Goal: Information Seeking & Learning: Check status

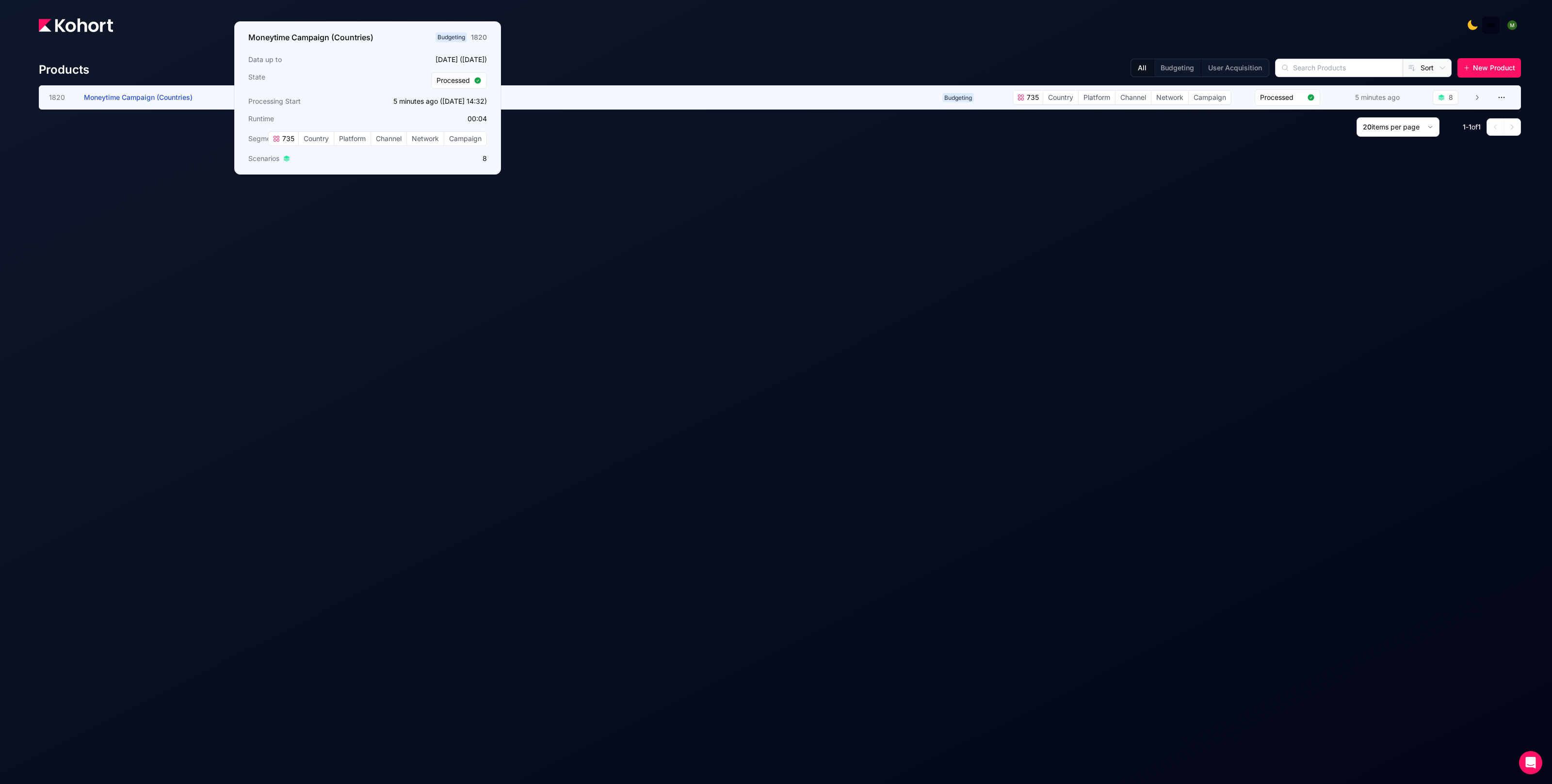
click at [166, 100] on span "Moneytime Campaign (Countries)" at bounding box center [139, 98] width 109 height 8
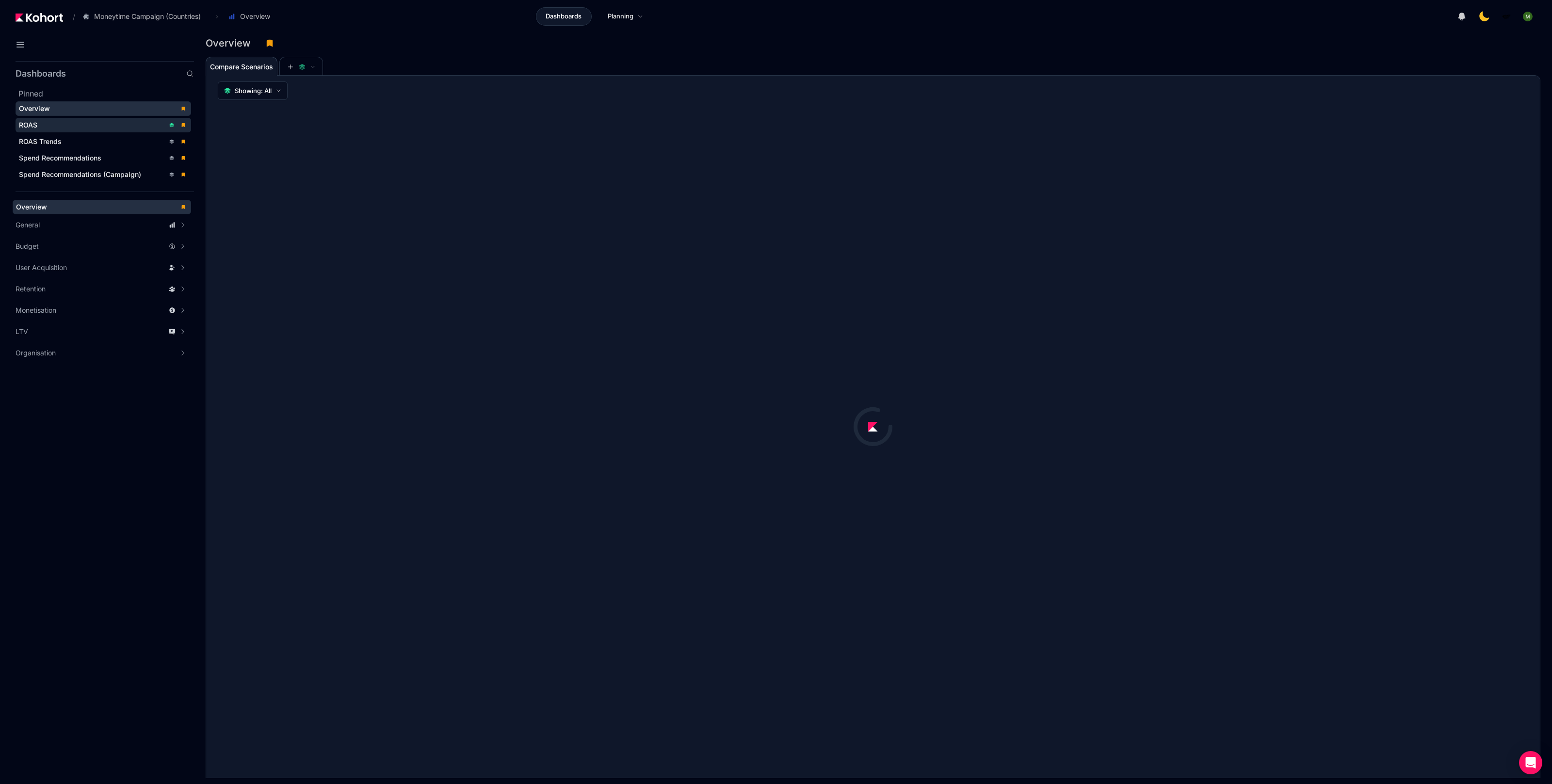
click at [60, 123] on div "ROAS" at bounding box center [92, 125] width 146 height 10
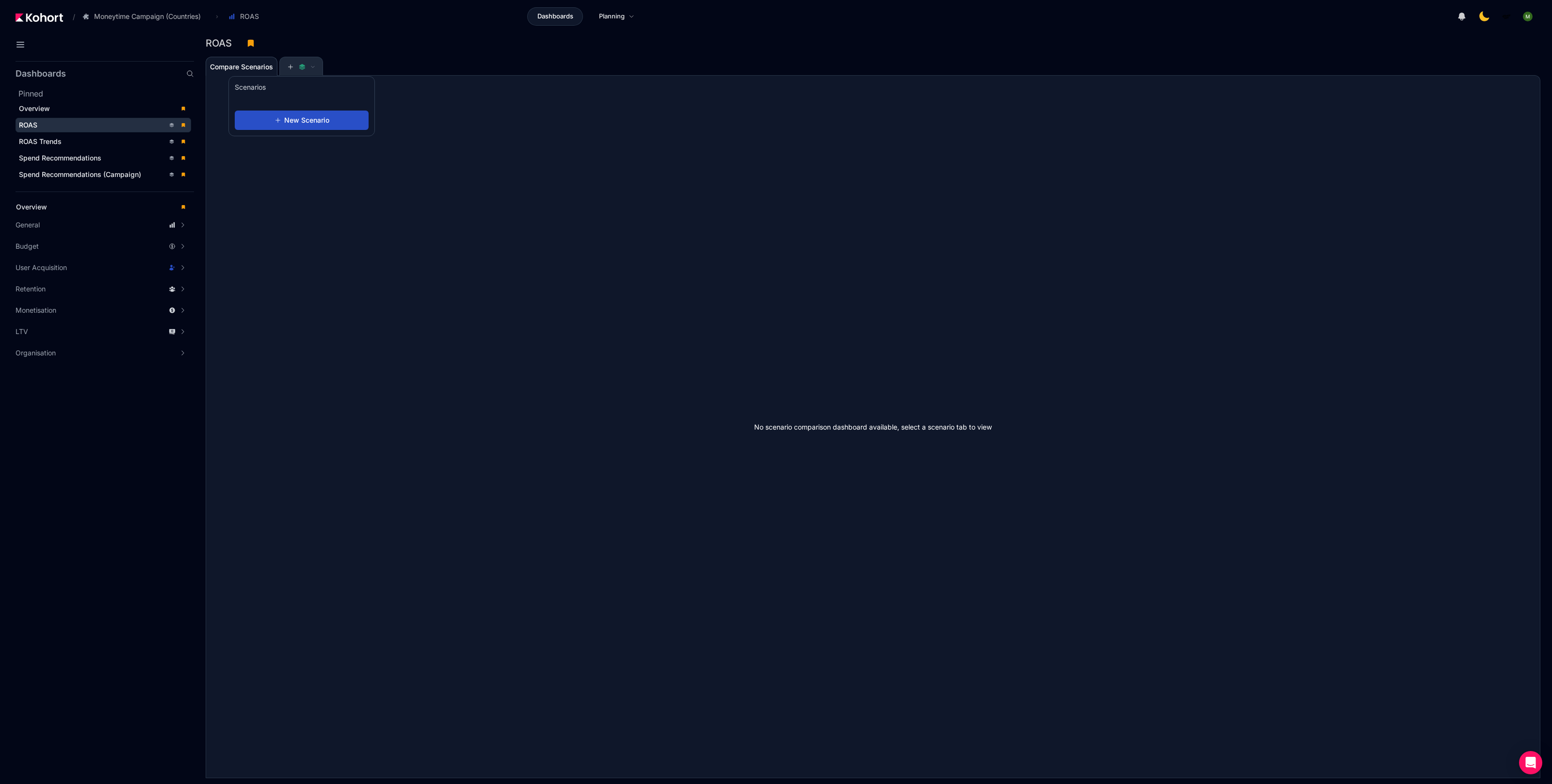
click at [303, 67] on icon at bounding box center [302, 67] width 7 height 7
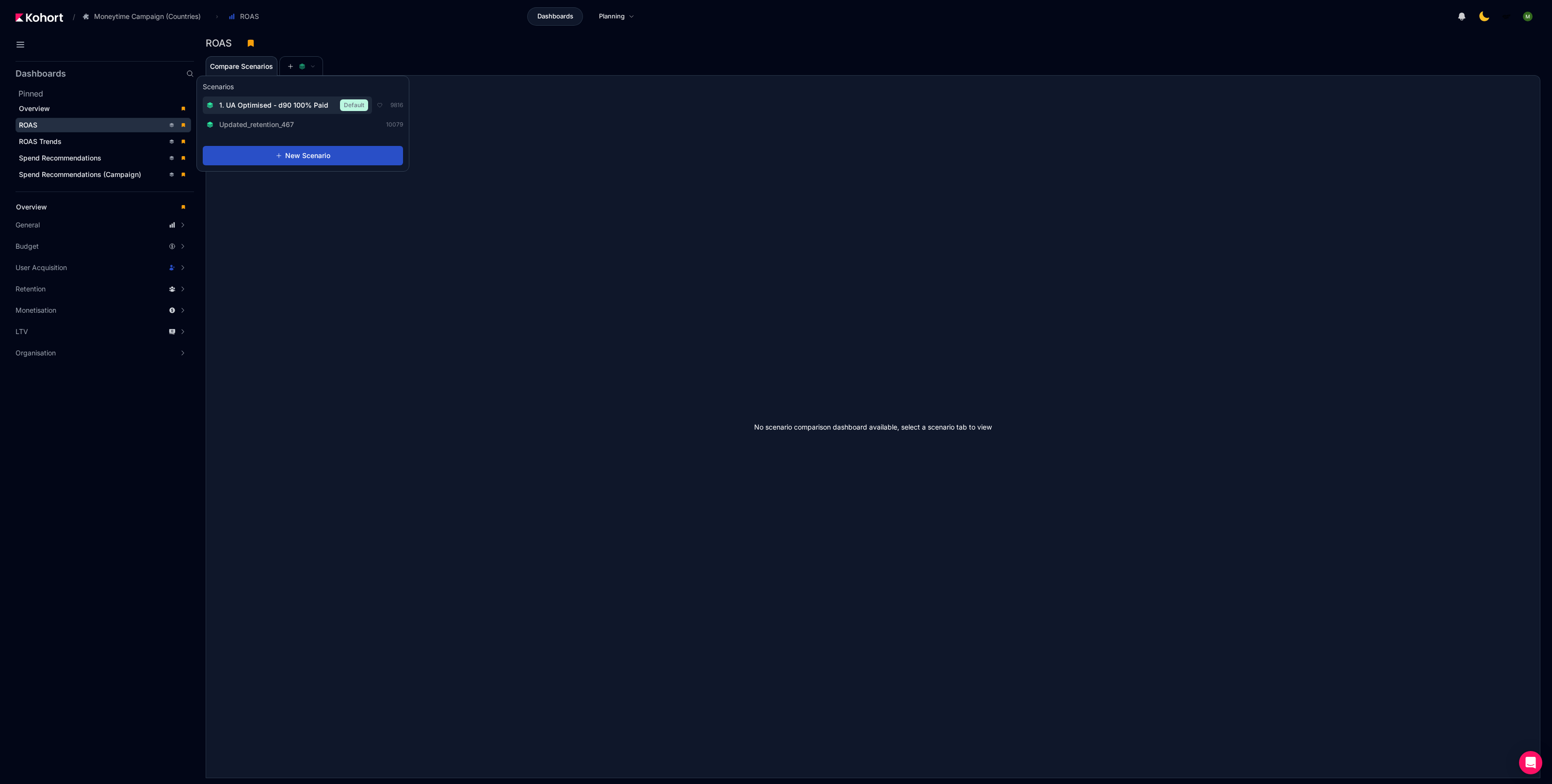
click at [300, 100] on div "1. UA Optimised - d90 100% Paid Default" at bounding box center [287, 105] width 161 height 11
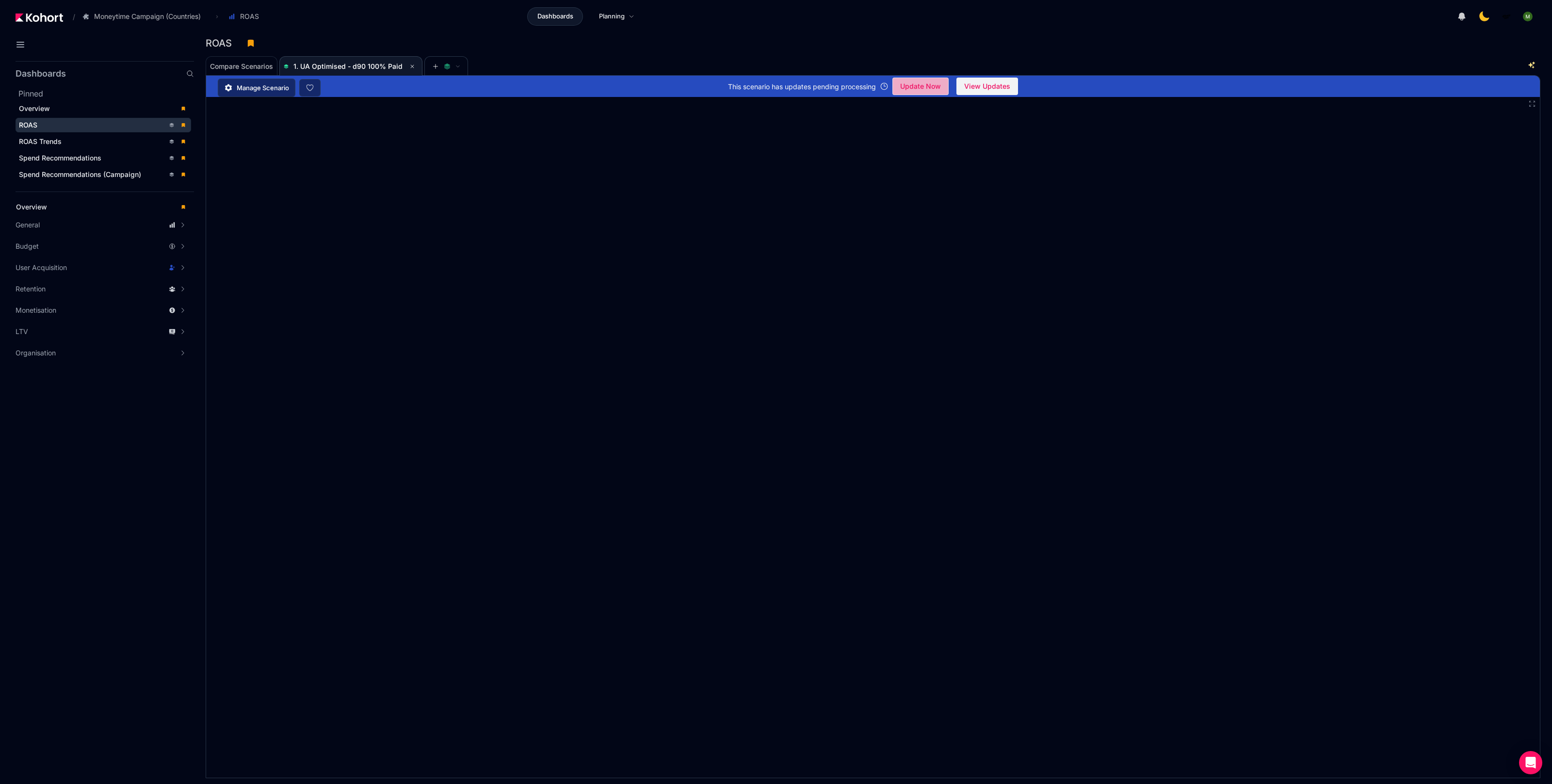
click at [931, 86] on span "Update Now" at bounding box center [921, 86] width 41 height 15
click at [1069, 58] on div "Compare Scenarios 1. UA Optimised - d90 100% Paid" at bounding box center [860, 65] width 1309 height 19
click at [906, 38] on div "ROAS" at bounding box center [869, 43] width 1327 height 15
click at [931, 84] on span "Update Now" at bounding box center [921, 86] width 41 height 15
